Goal: Task Accomplishment & Management: Complete application form

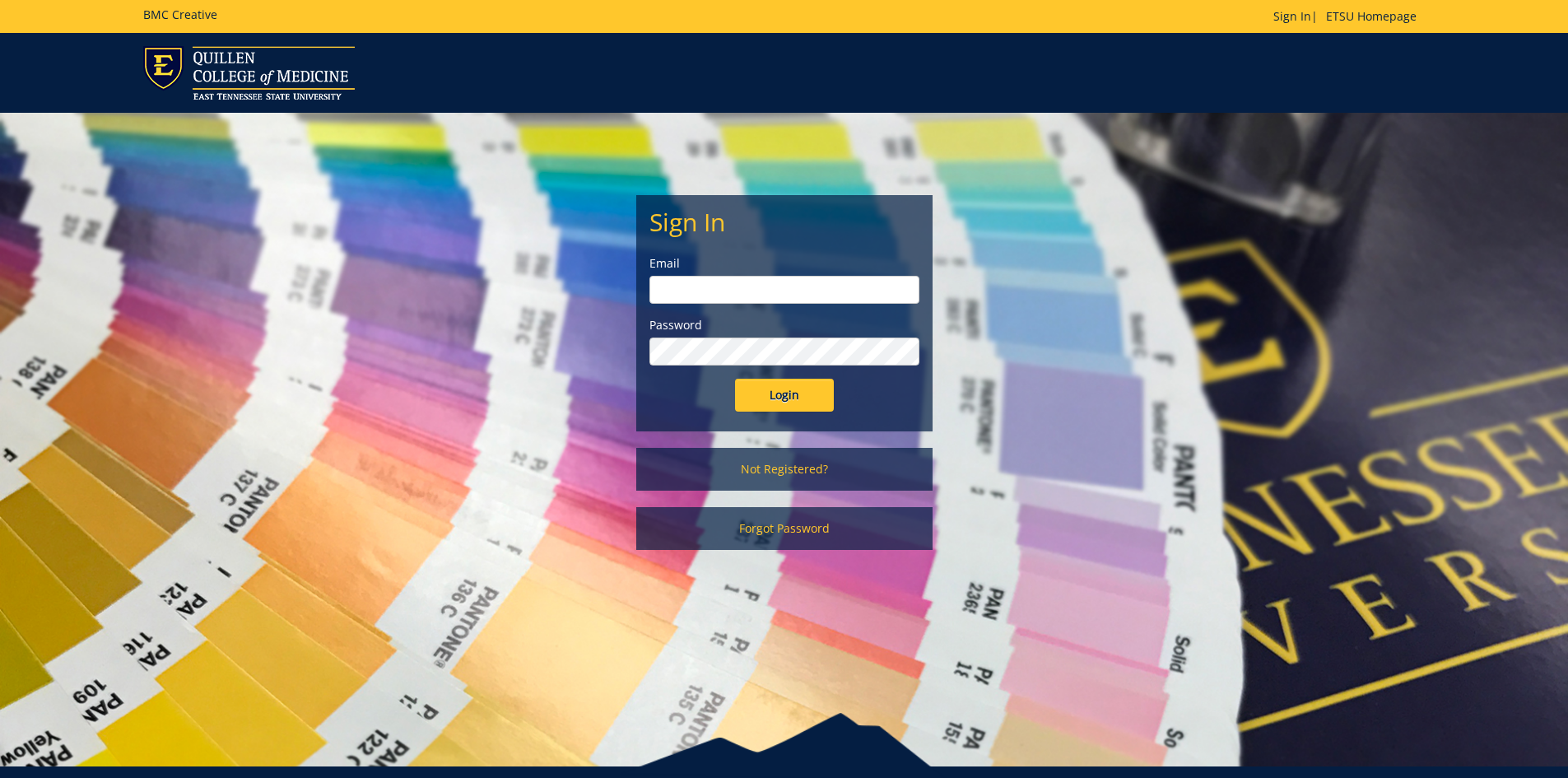
click at [691, 278] on input "email" at bounding box center [784, 289] width 270 height 28
type input "[EMAIL_ADDRESS][DOMAIN_NAME]"
click at [735, 379] on input "Login" at bounding box center [784, 395] width 99 height 33
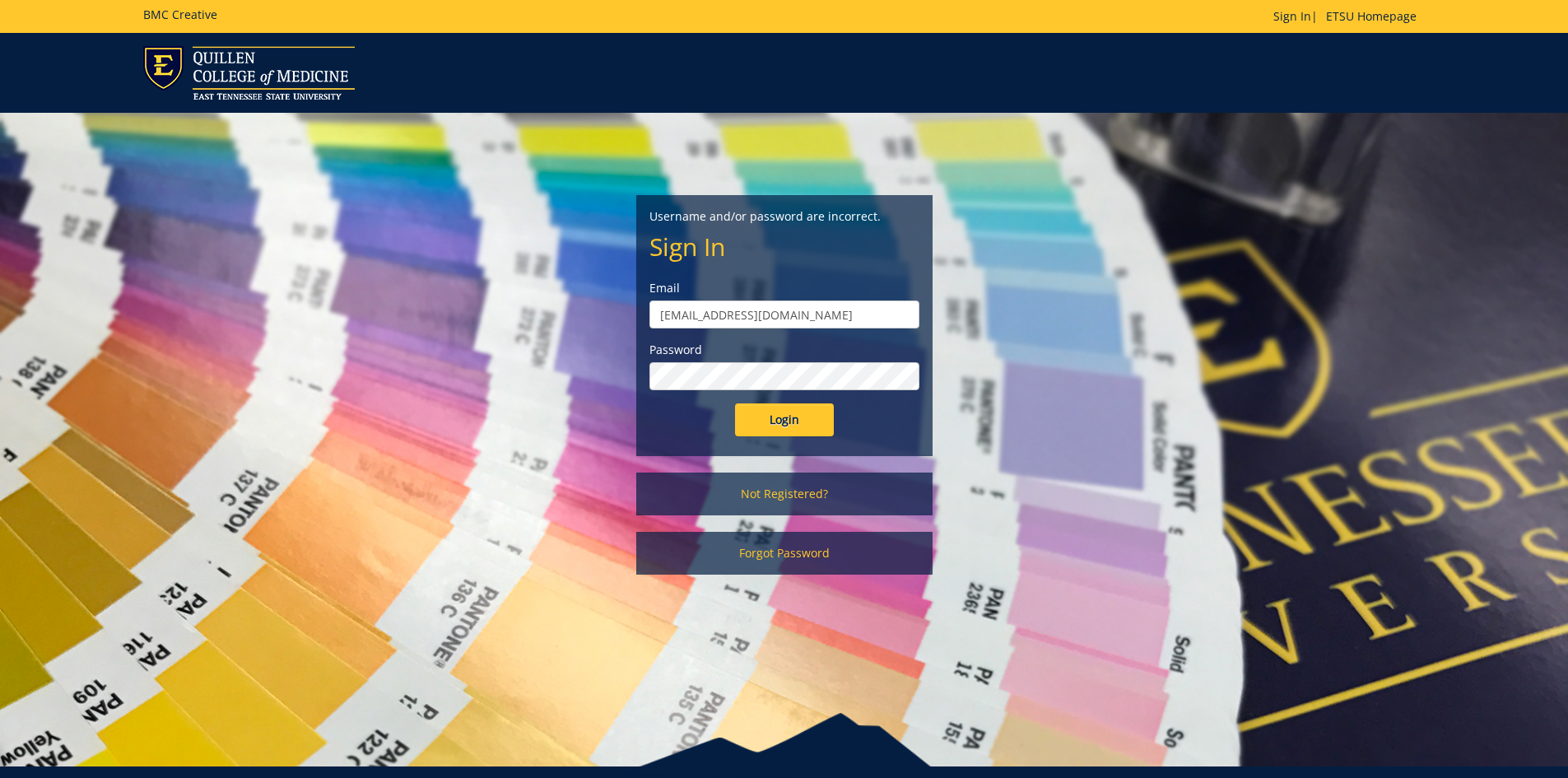
click at [774, 310] on input "[EMAIL_ADDRESS][DOMAIN_NAME]" at bounding box center [784, 314] width 270 height 28
click at [735, 403] on input "Login" at bounding box center [784, 420] width 99 height 33
click at [801, 489] on link "Not Registered?" at bounding box center [784, 493] width 296 height 43
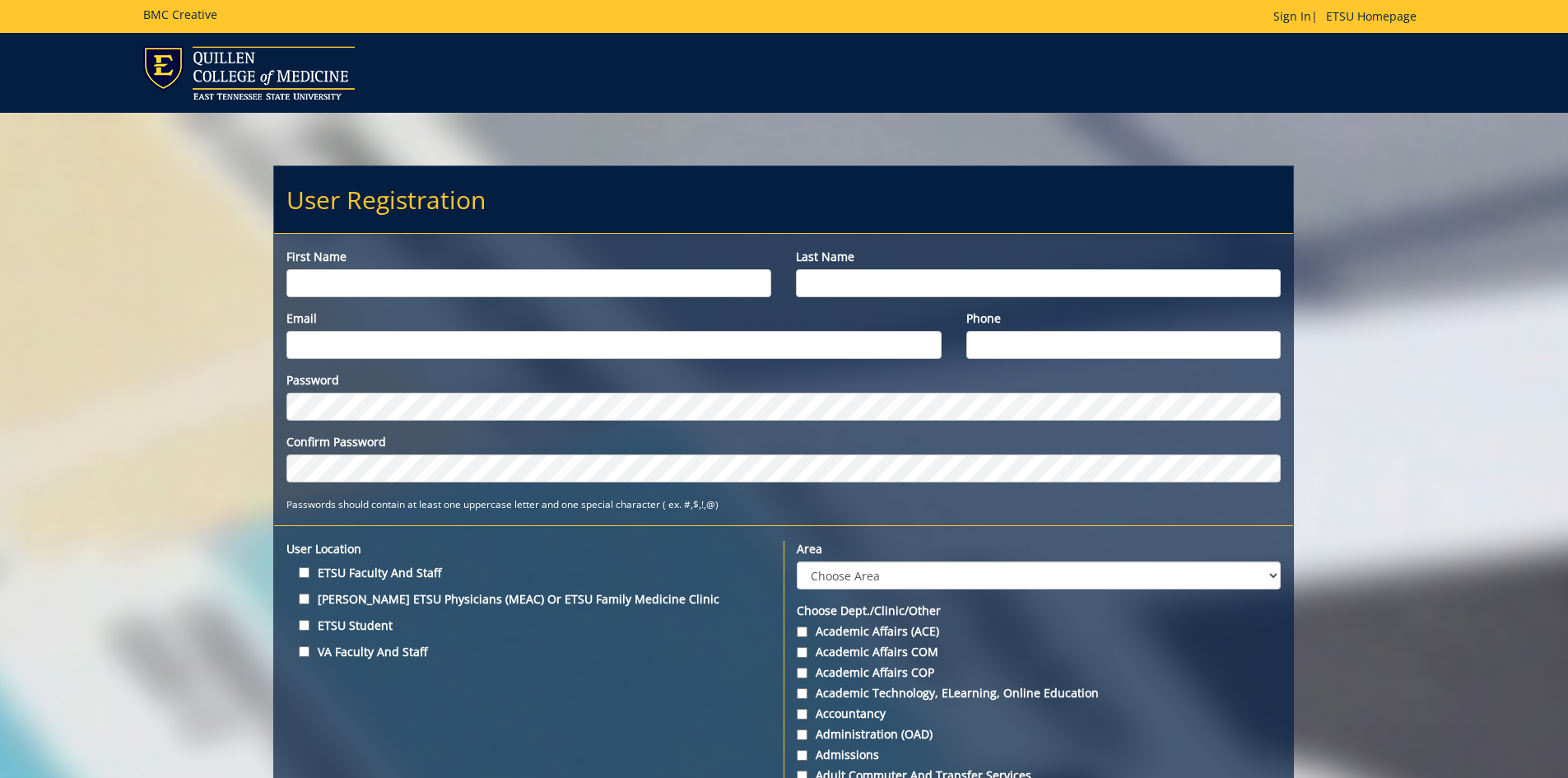
click at [323, 274] on input "First name" at bounding box center [528, 283] width 484 height 28
type input "Erin"
type input "Mauck"
type input "[EMAIL_ADDRESS][DOMAIN_NAME]"
type input "423-439-6720"
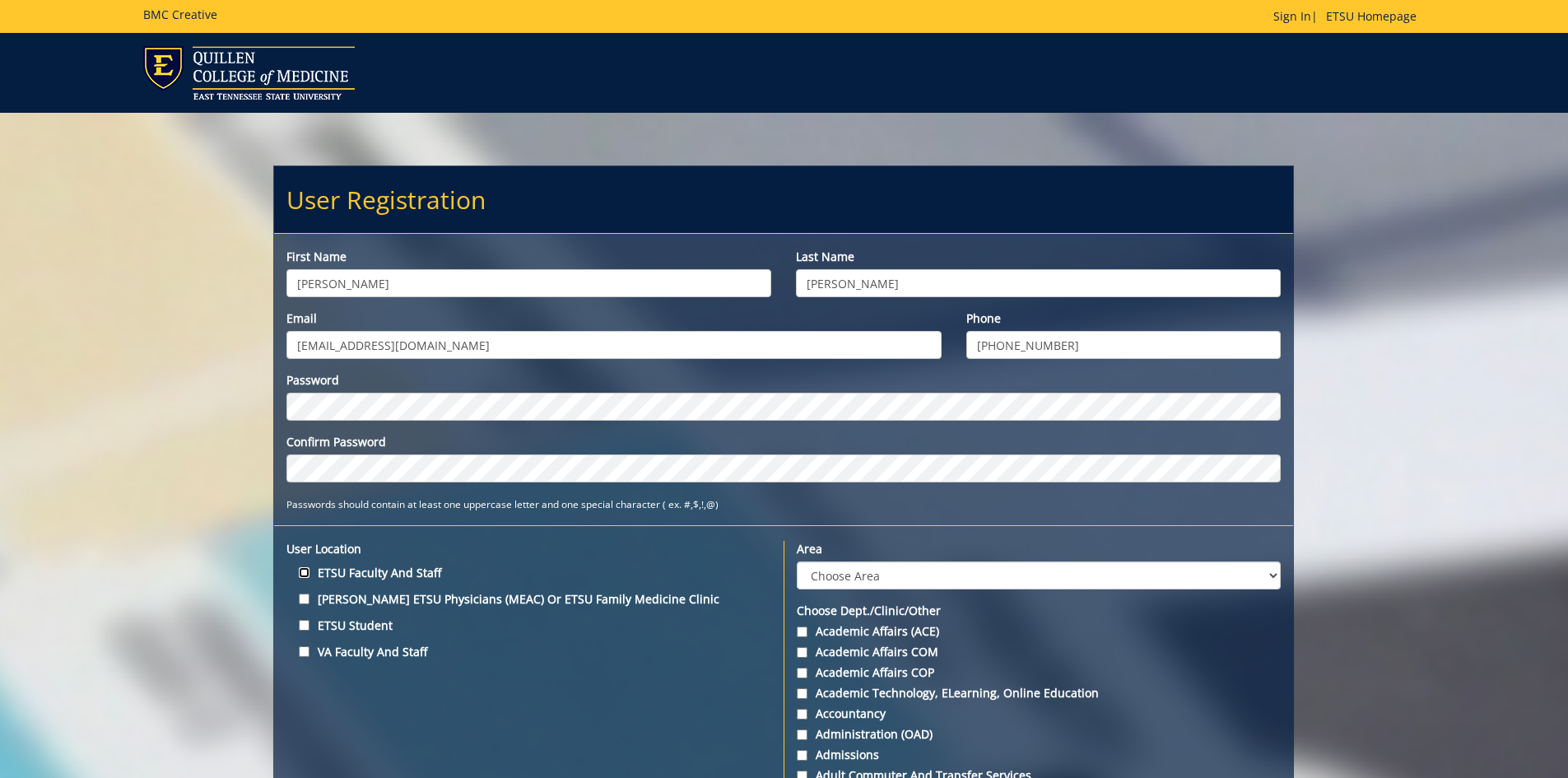
click at [300, 575] on input "ETSU Faculty and Staff" at bounding box center [305, 573] width 11 height 11
checkbox input "true"
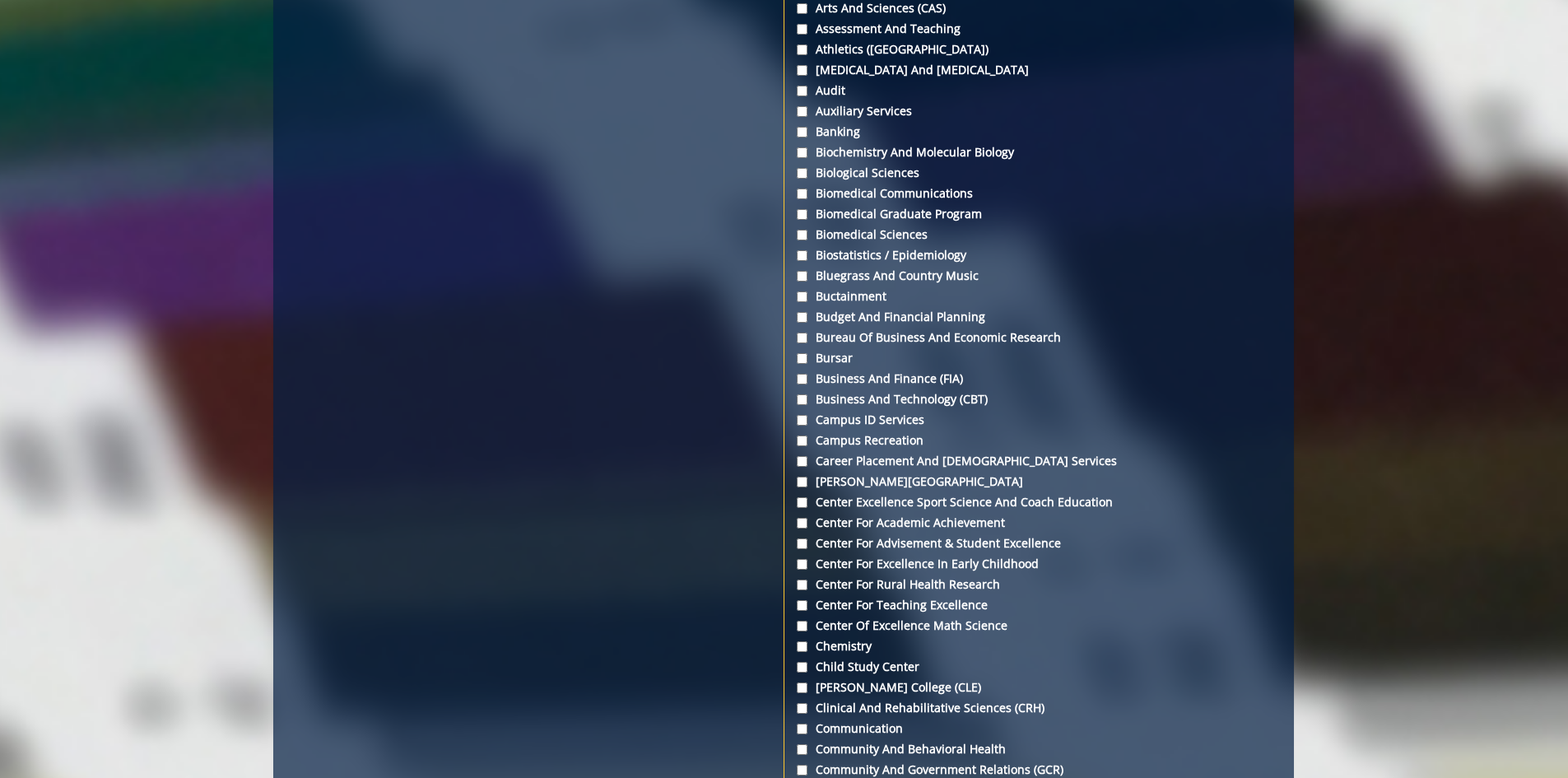
scroll to position [1038, 0]
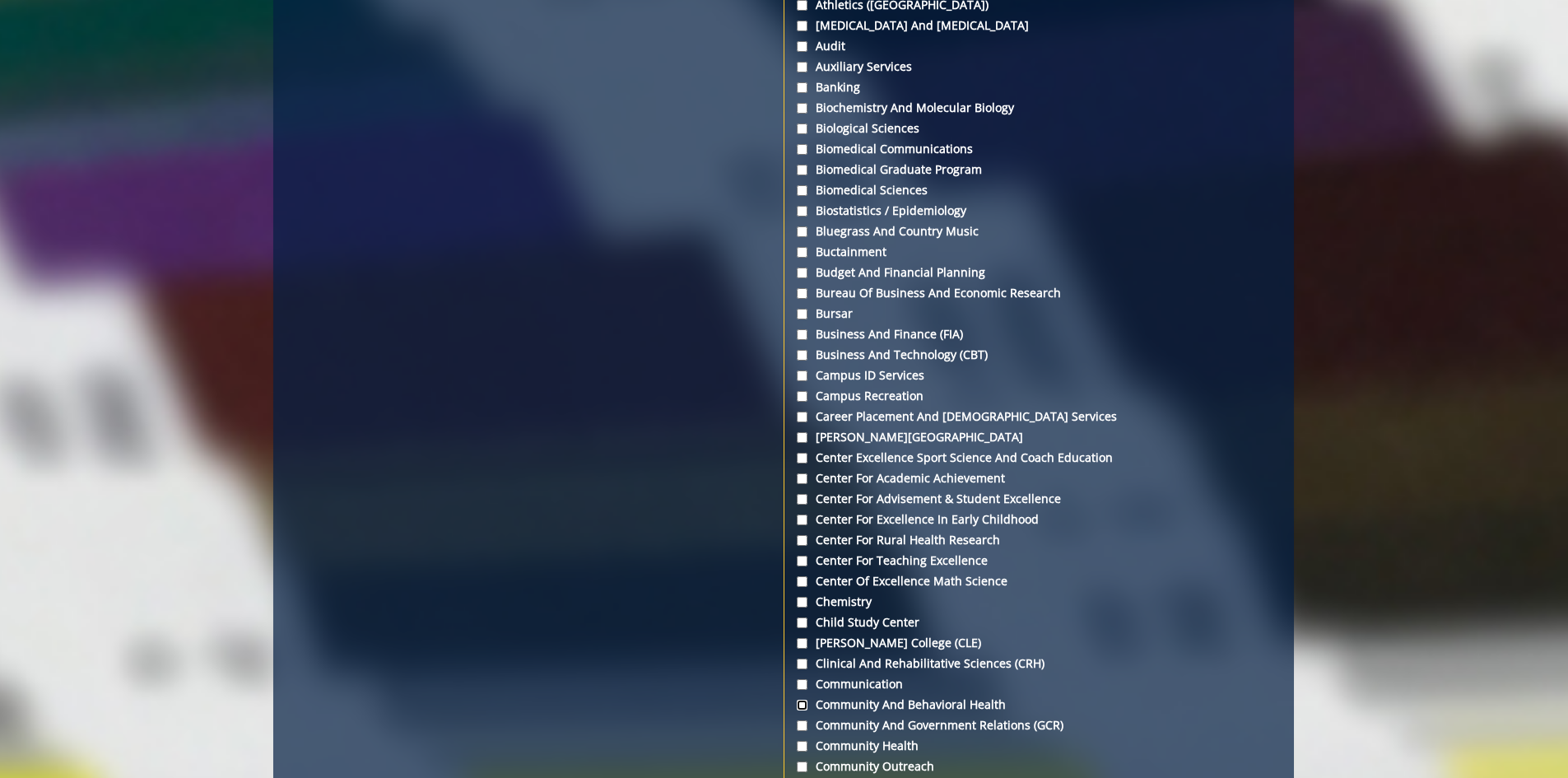
click at [801, 704] on input "Community and Behavioral Health" at bounding box center [802, 705] width 11 height 11
checkbox input "true"
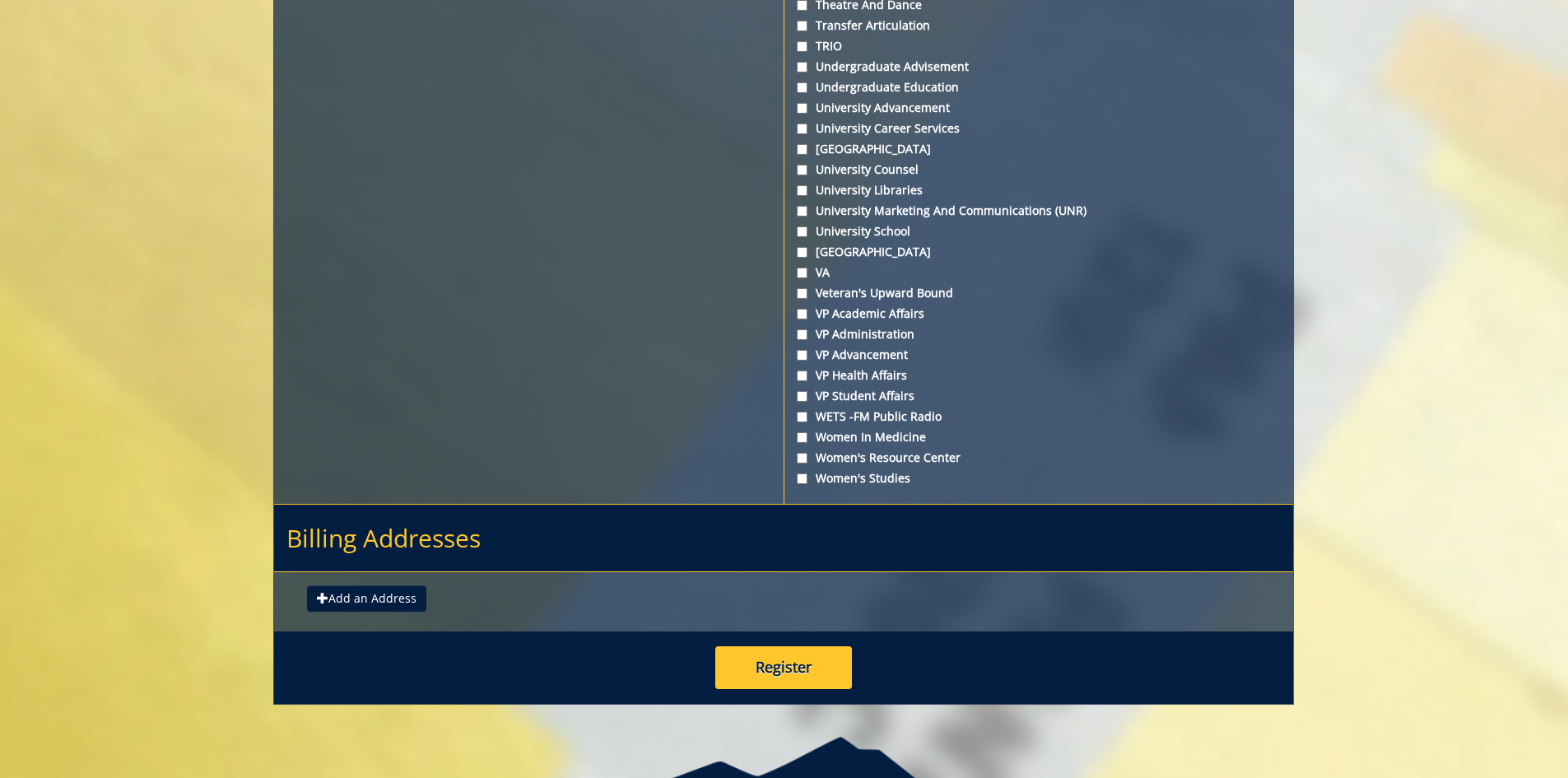
scroll to position [5961, 0]
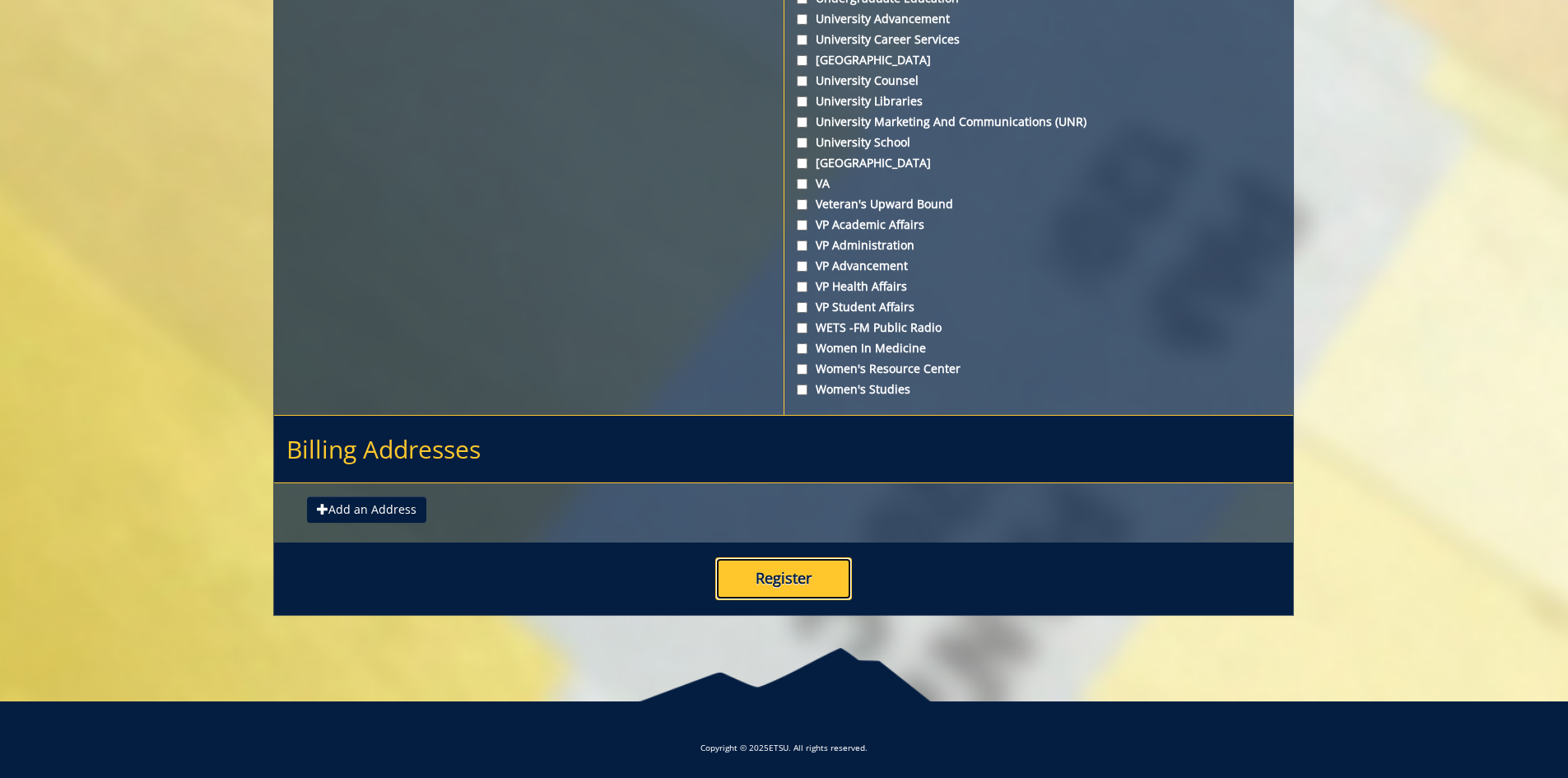
click at [783, 572] on button "Register" at bounding box center [784, 578] width 137 height 43
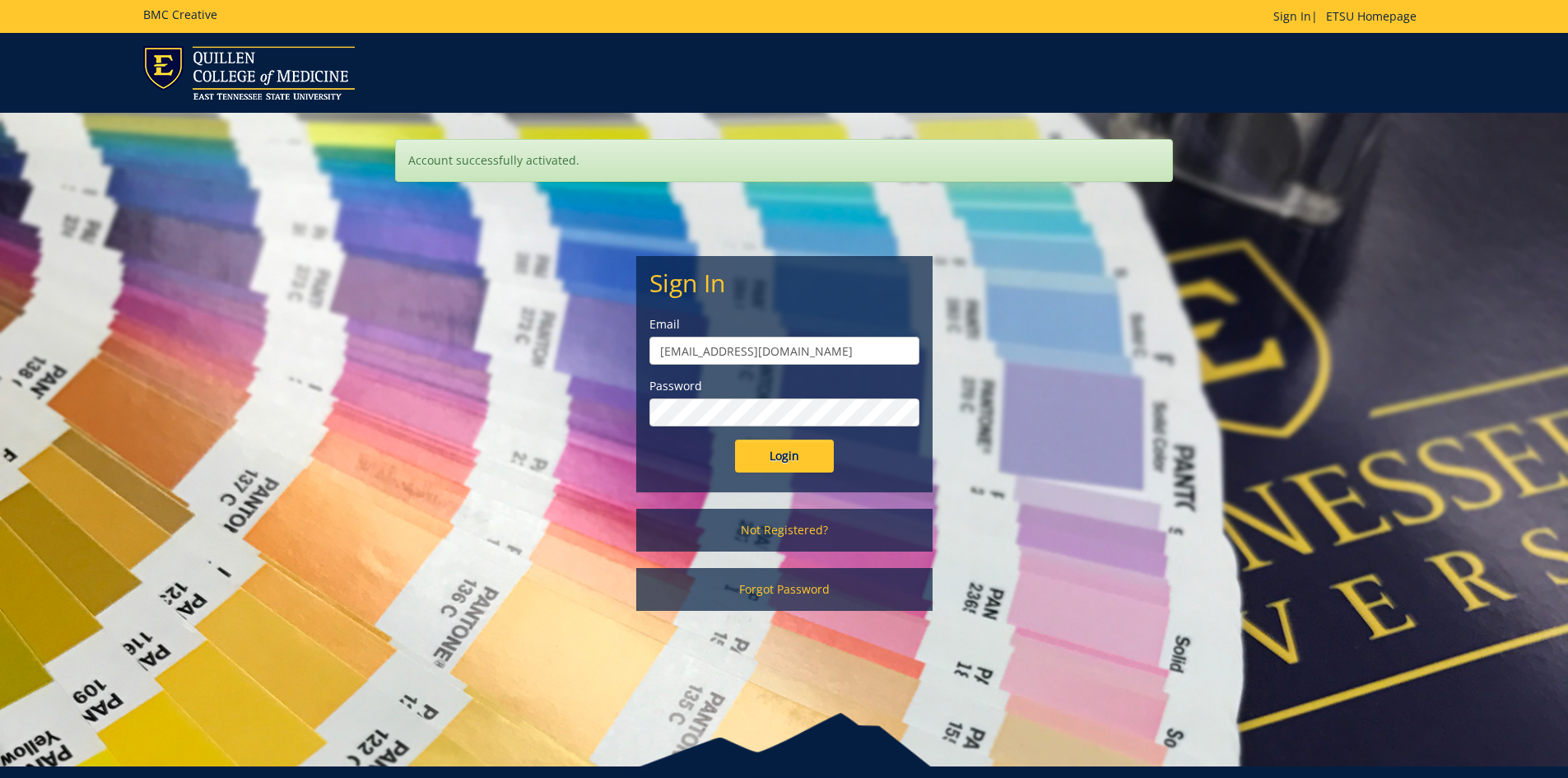
click at [735, 440] on input "Login" at bounding box center [784, 456] width 99 height 33
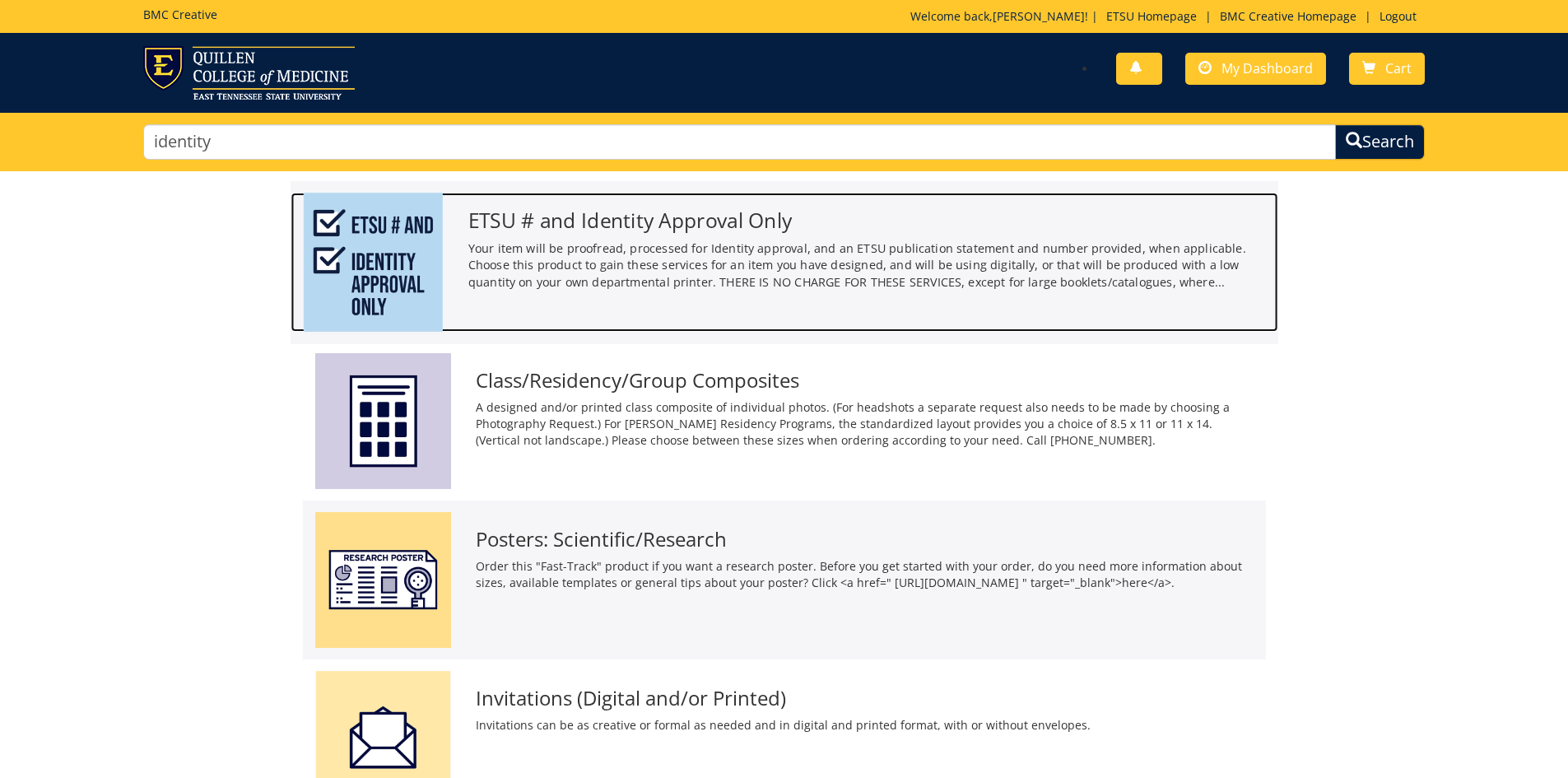
click at [518, 243] on p "Your item will be proofread, processed for Identity approval, and an ETSU publi…" at bounding box center [867, 265] width 797 height 51
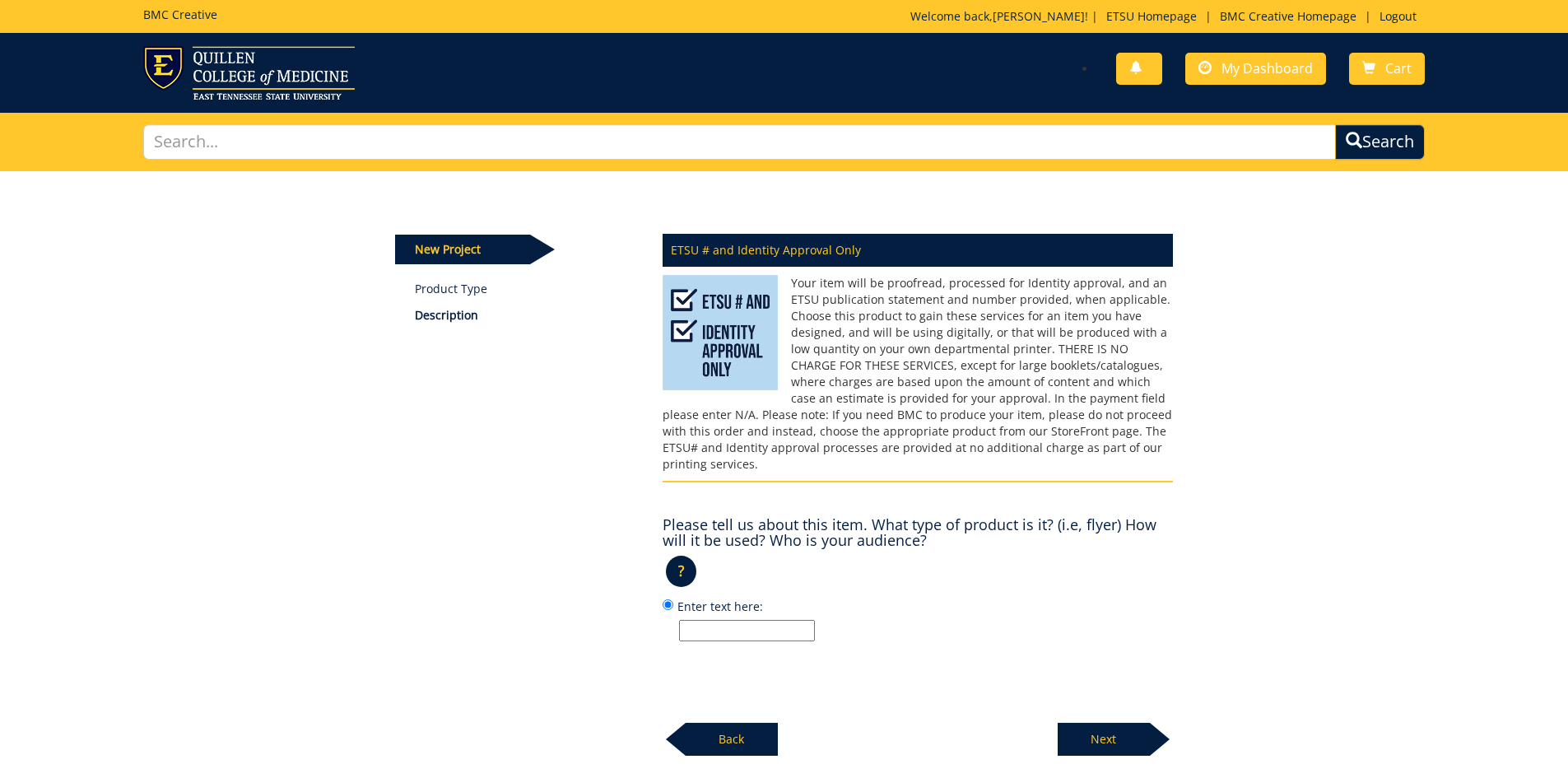
click at [712, 619] on input "Enter text here:" at bounding box center [746, 629] width 136 height 21
type input "F"
type input "It is a flyer that will be used for recruitment for research participants. The …"
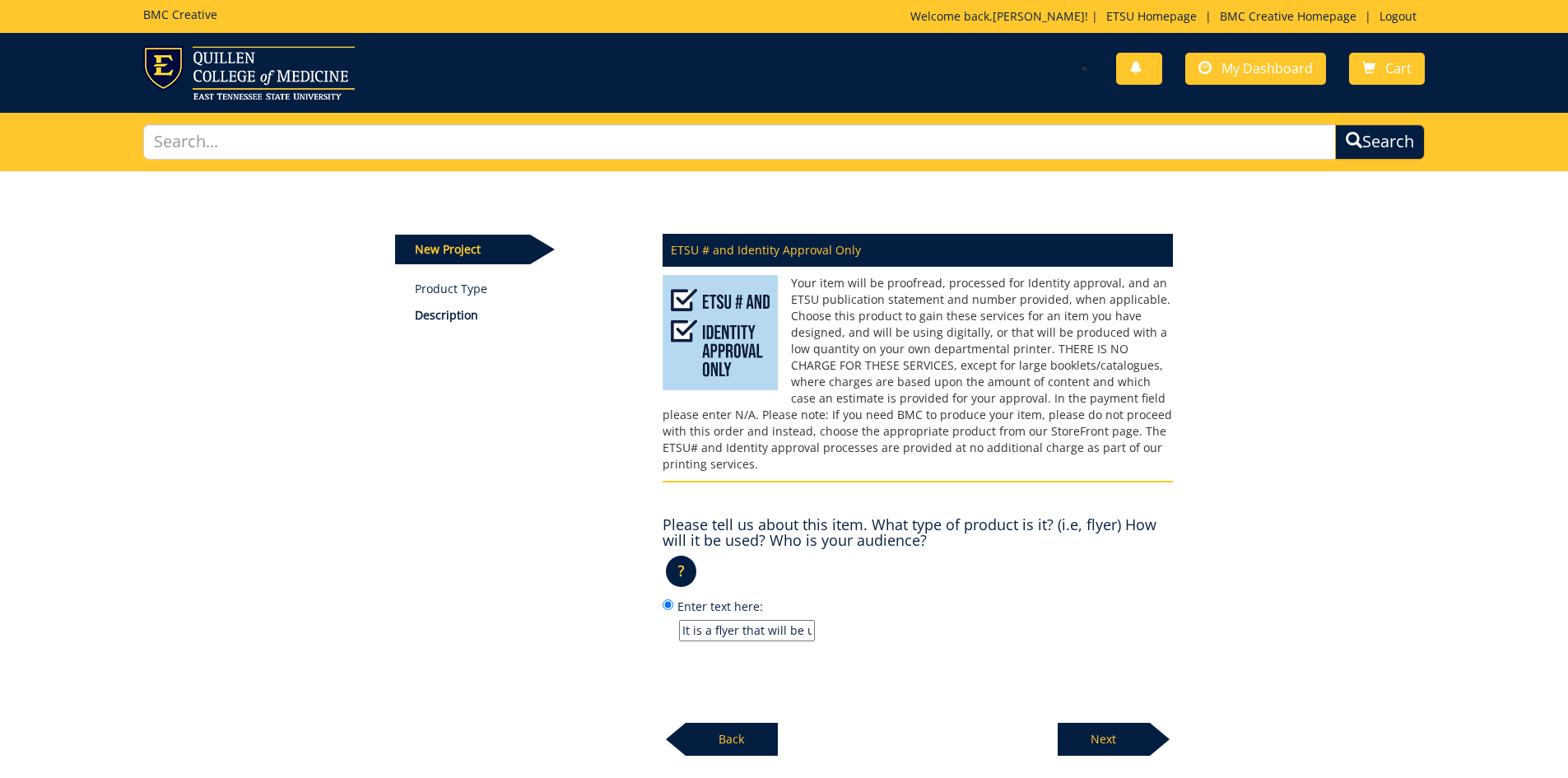
click at [1104, 722] on p "Next" at bounding box center [1103, 739] width 92 height 33
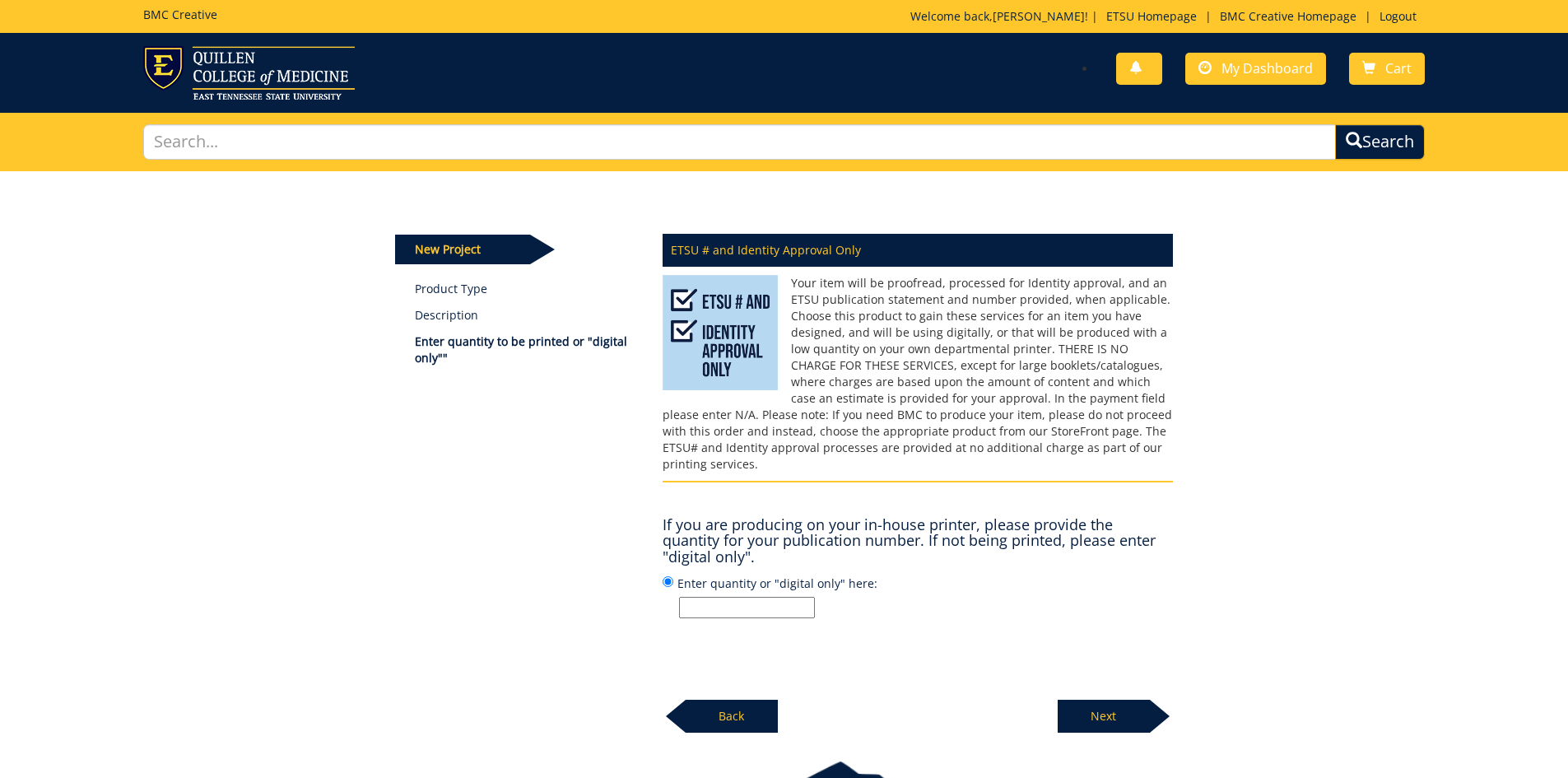
click at [715, 596] on input "Enter quantity or "digital only" here:" at bounding box center [746, 607] width 136 height 21
type input "d"
click at [1397, 13] on link "Logout" at bounding box center [1397, 16] width 54 height 16
